Goal: Understand process/instructions

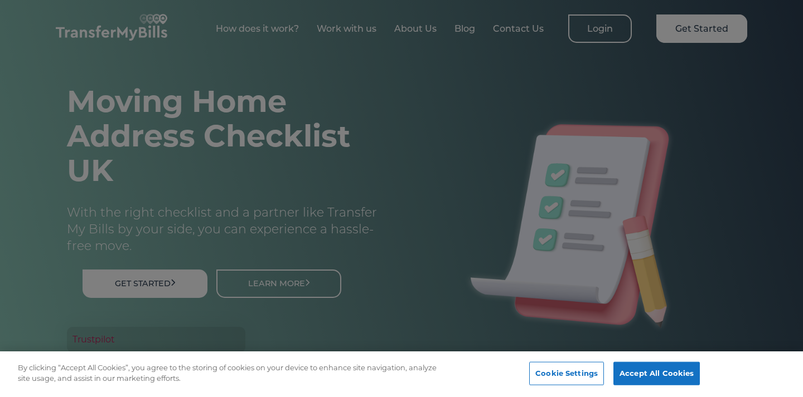
click at [390, 156] on div at bounding box center [401, 198] width 803 height 397
click at [663, 371] on button "Accept All Cookies" at bounding box center [656, 373] width 86 height 23
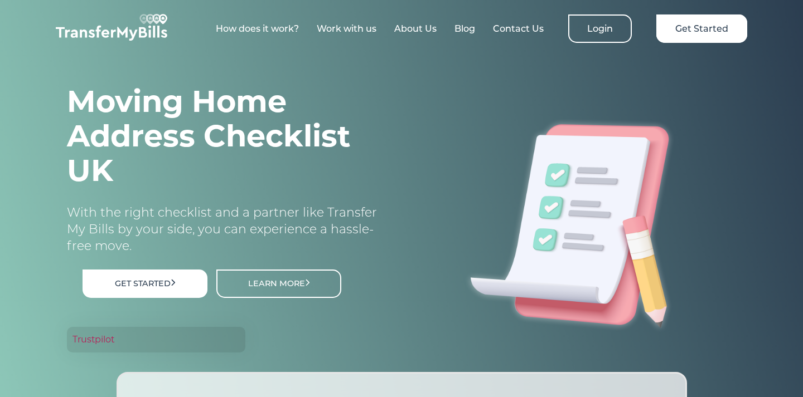
click at [271, 29] on link "How does it work?" at bounding box center [257, 28] width 83 height 11
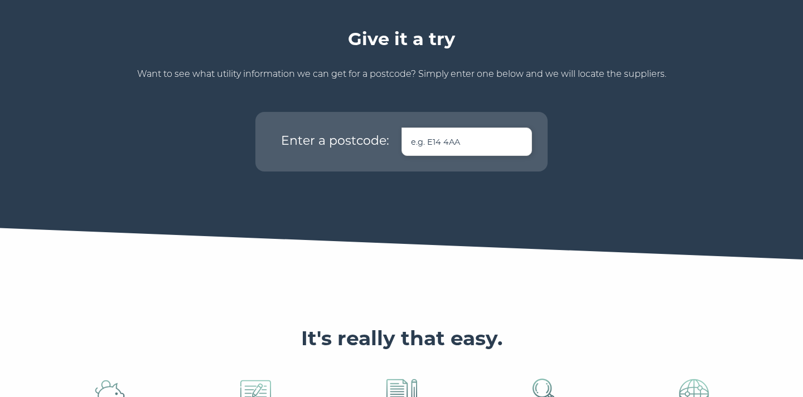
scroll to position [724, 0]
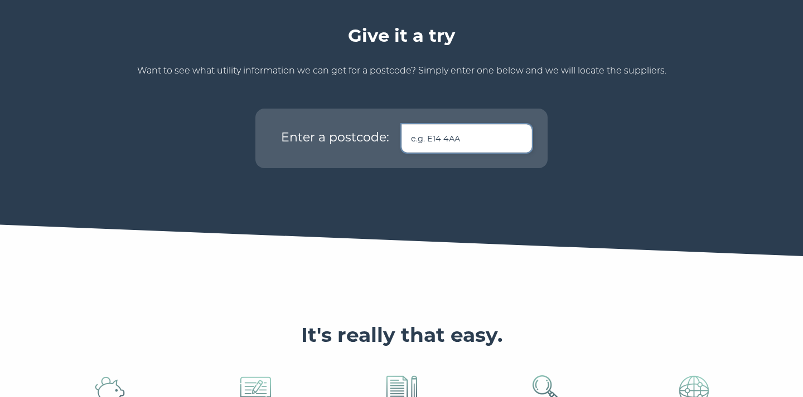
click at [475, 124] on input "text" at bounding box center [466, 138] width 130 height 28
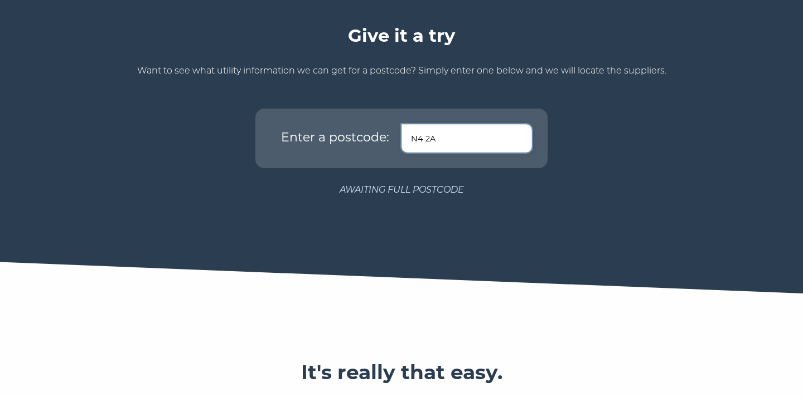
type input "N4 2AG"
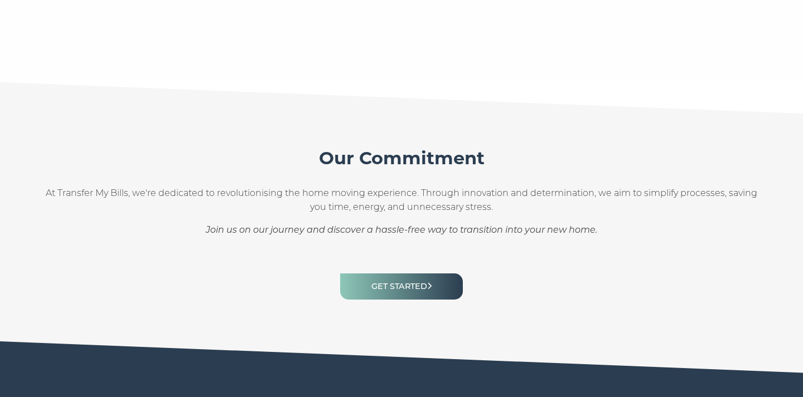
scroll to position [1512, 0]
